Goal: Transaction & Acquisition: Download file/media

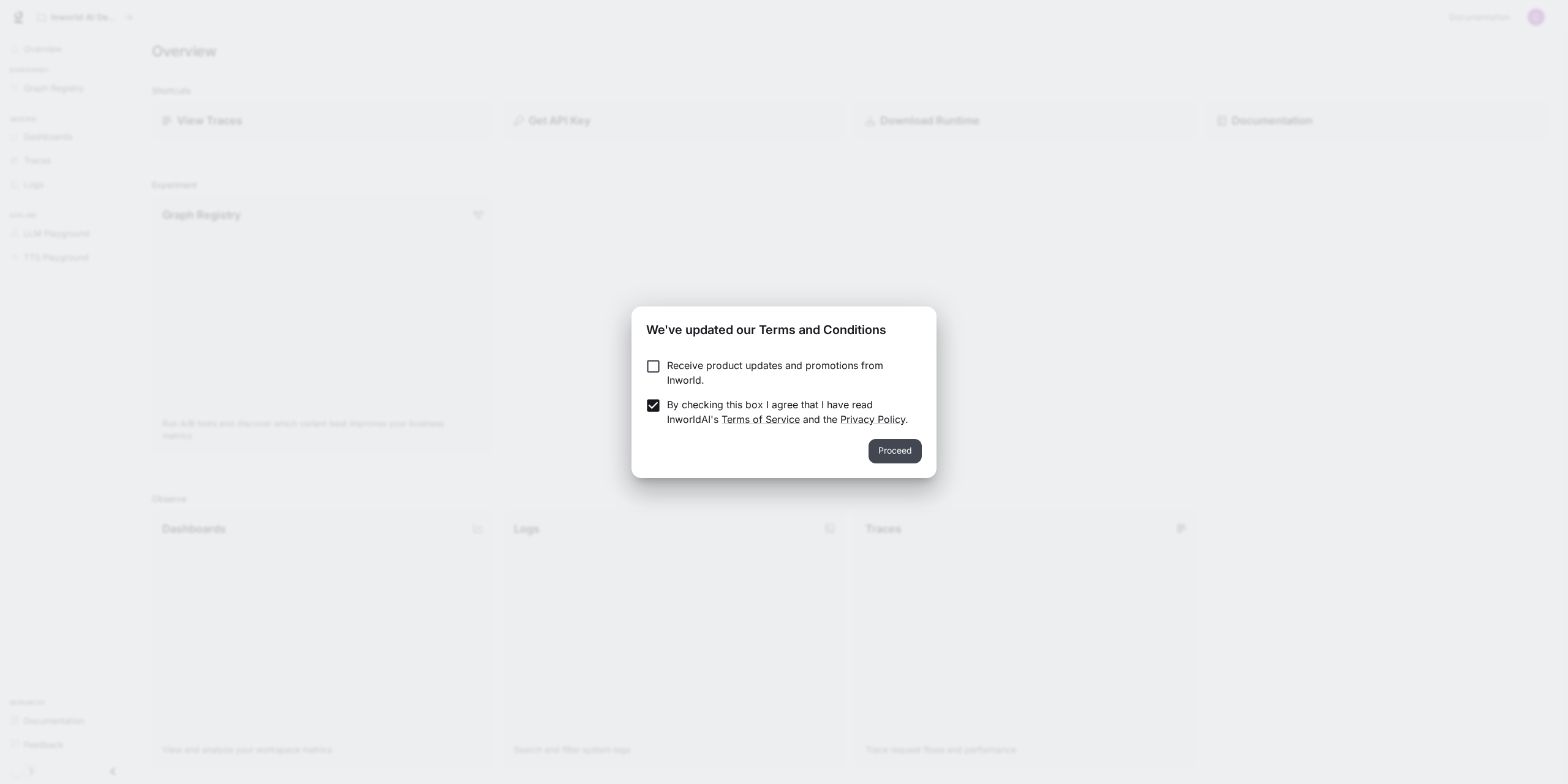
click at [897, 455] on button "Proceed" at bounding box center [895, 451] width 53 height 24
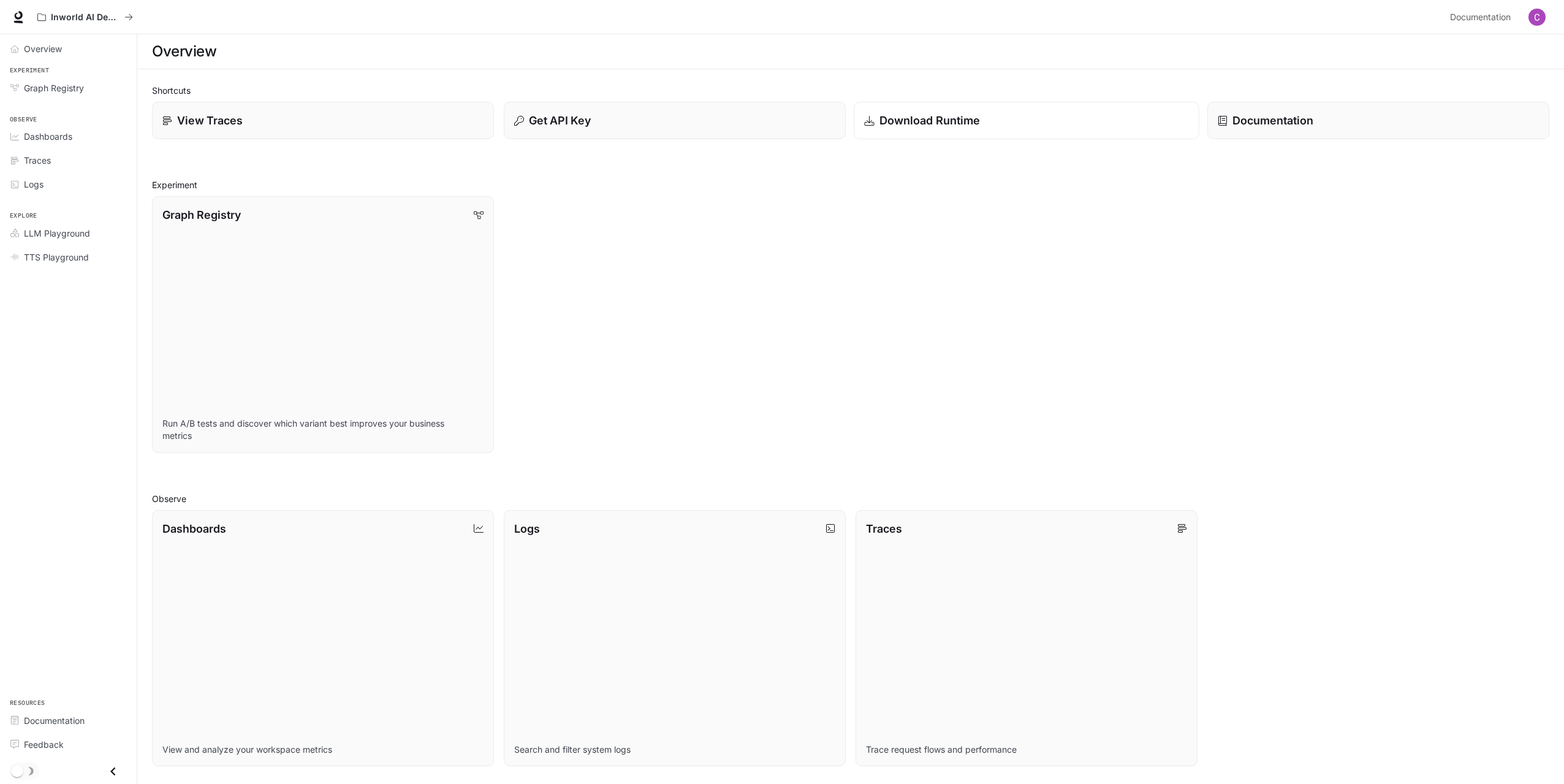
click at [1022, 120] on div "Download Runtime" at bounding box center [1026, 120] width 324 height 17
click at [637, 121] on div "Get API Key" at bounding box center [674, 120] width 324 height 17
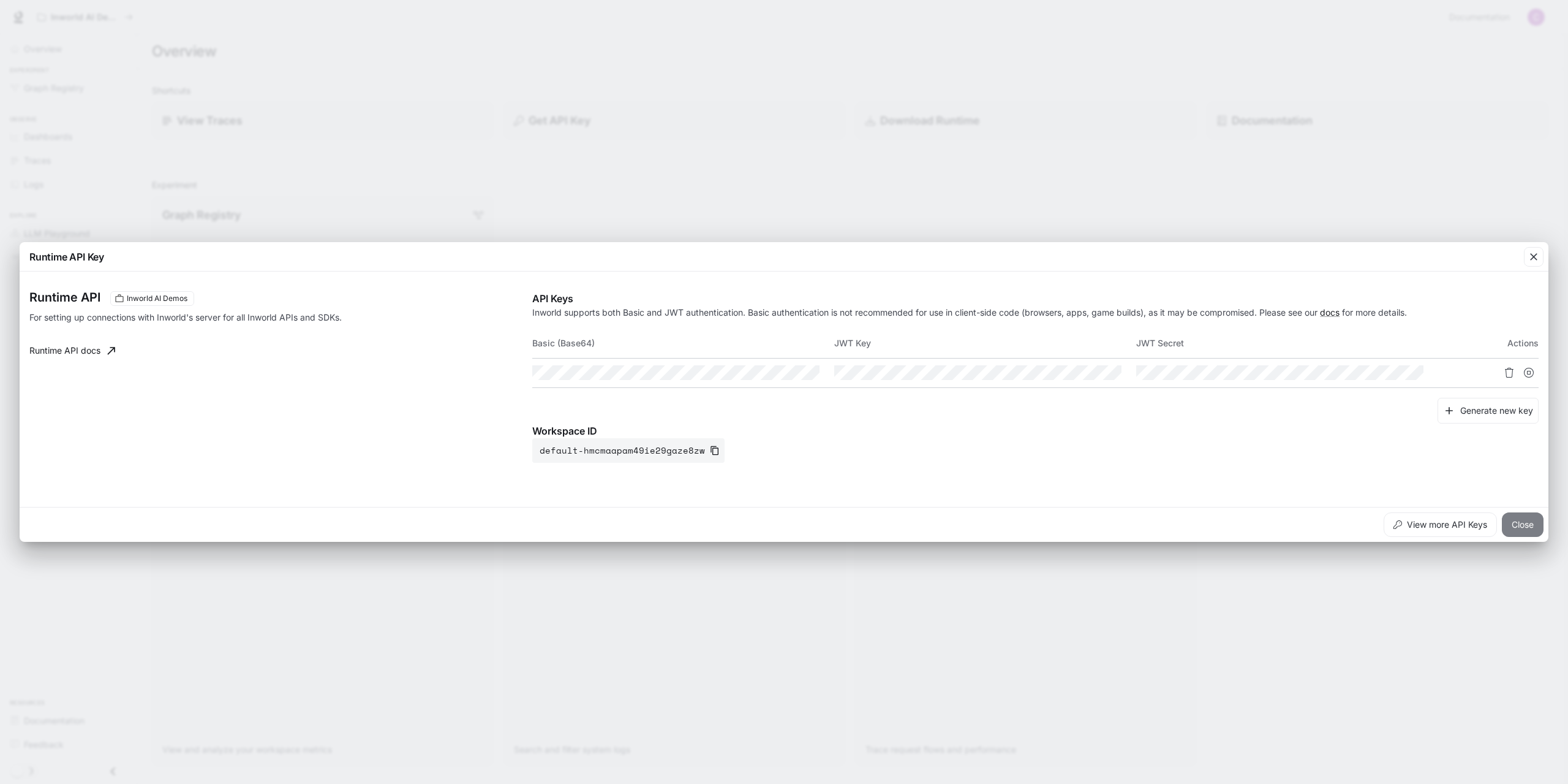
click at [1527, 524] on button "Close" at bounding box center [1522, 525] width 42 height 24
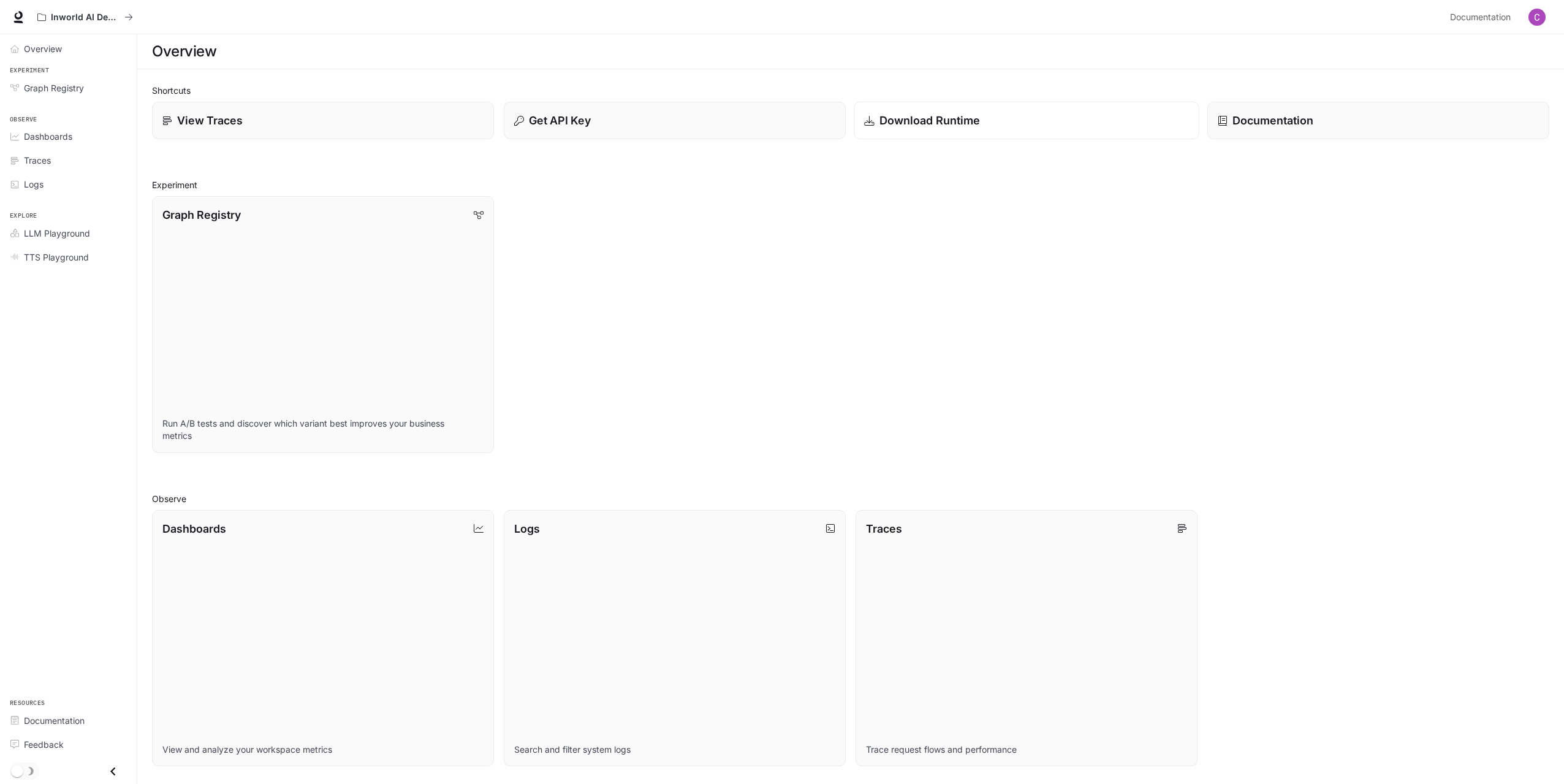
click at [970, 123] on p "Download Runtime" at bounding box center [930, 120] width 101 height 17
